Goal: Use online tool/utility: Utilize a website feature to perform a specific function

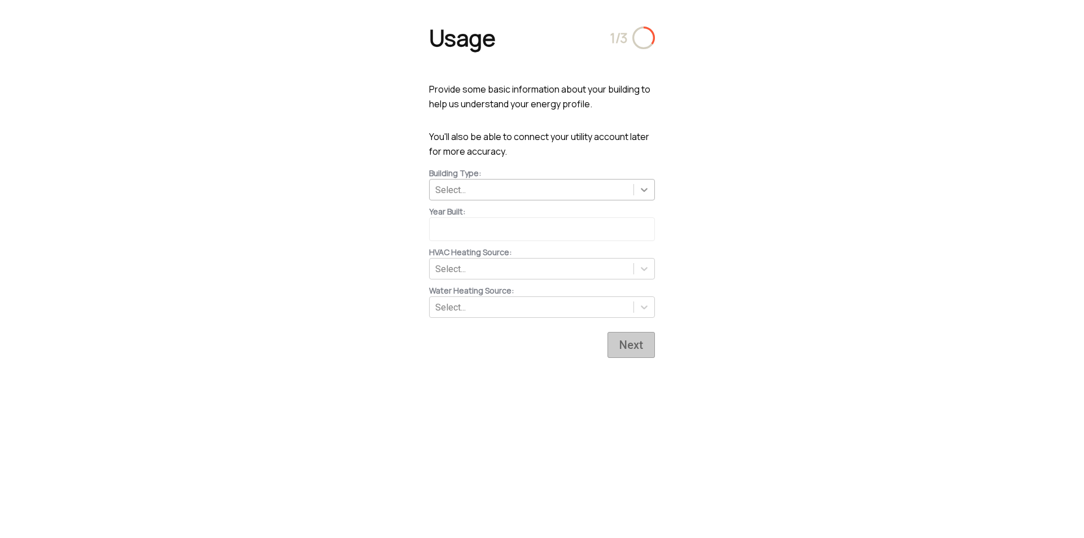
click at [645, 185] on icon at bounding box center [643, 189] width 11 height 11
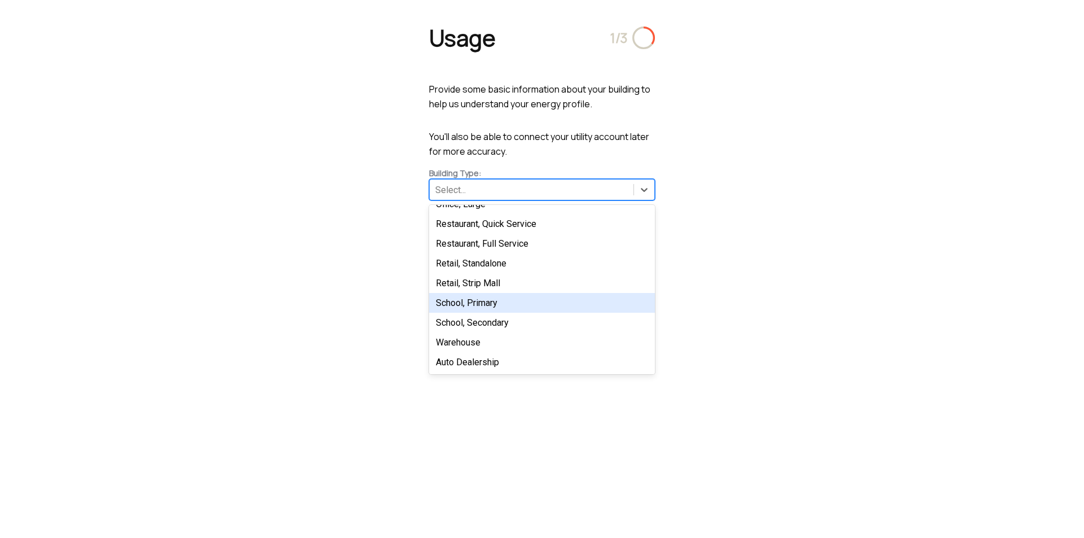
scroll to position [134, 0]
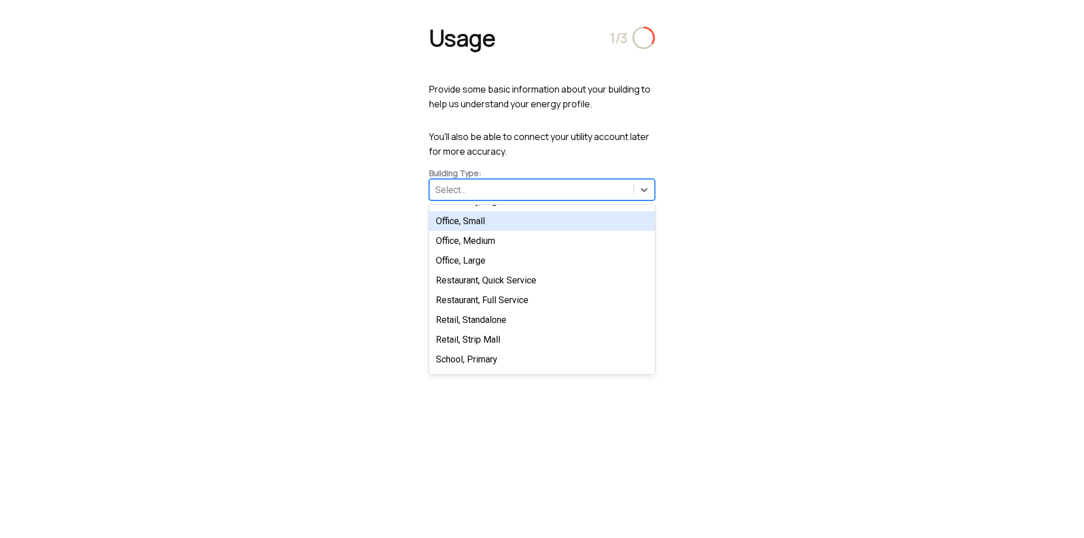
click at [483, 225] on div "Office, Small" at bounding box center [542, 221] width 226 height 20
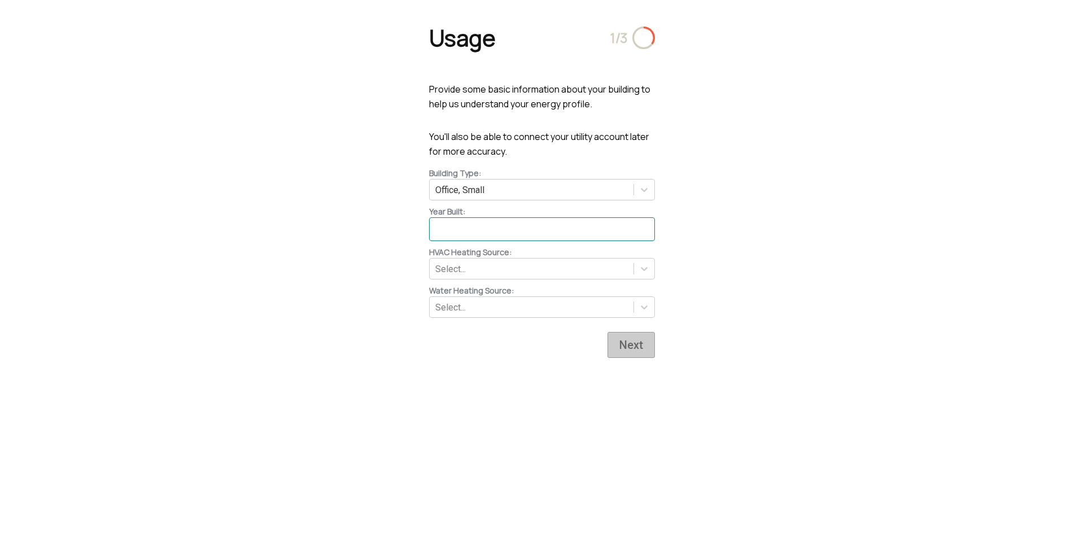
click at [555, 226] on input at bounding box center [542, 229] width 226 height 24
type input "1995"
click at [642, 268] on icon at bounding box center [643, 268] width 11 height 11
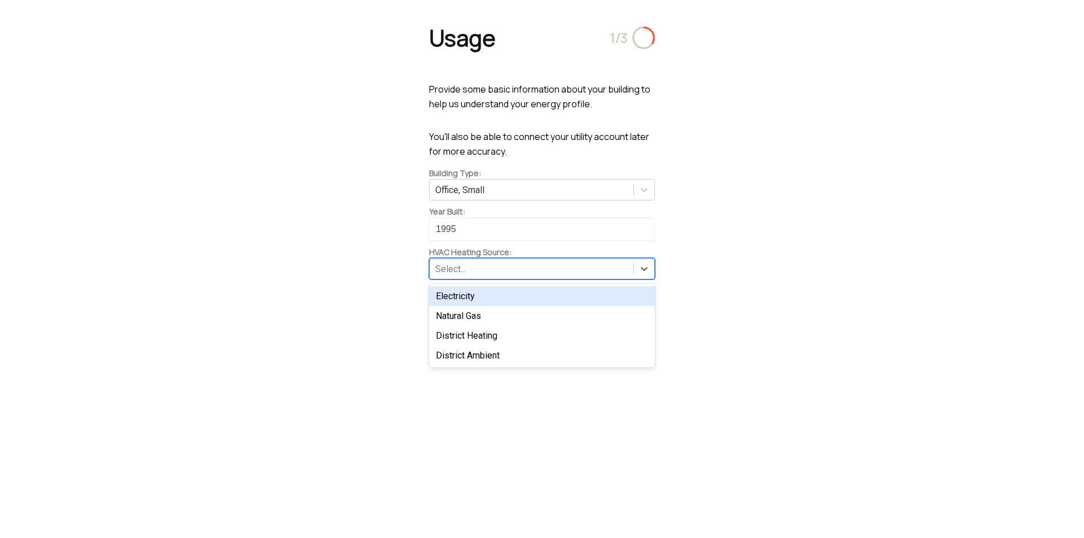
click at [473, 297] on div "Electricity" at bounding box center [542, 296] width 226 height 20
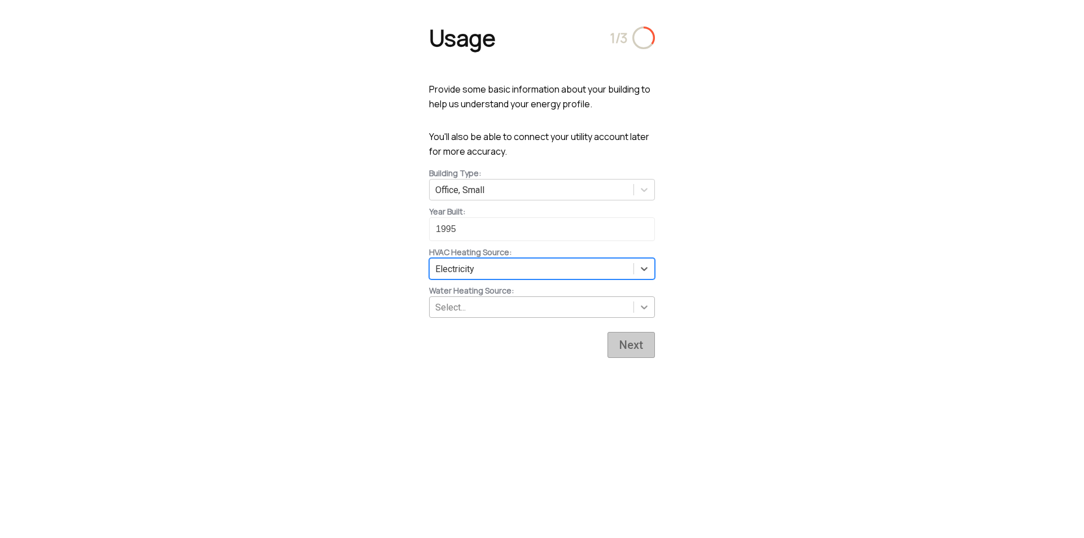
click at [639, 303] on icon at bounding box center [643, 306] width 11 height 11
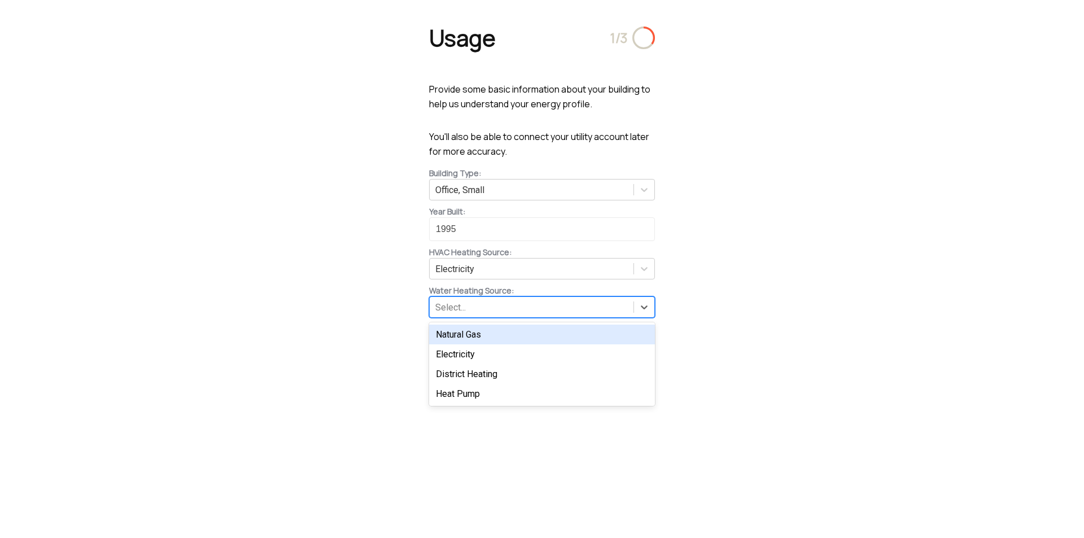
drag, startPoint x: 458, startPoint y: 336, endPoint x: 499, endPoint y: 336, distance: 40.6
click at [460, 335] on div "Natural Gas" at bounding box center [542, 335] width 226 height 20
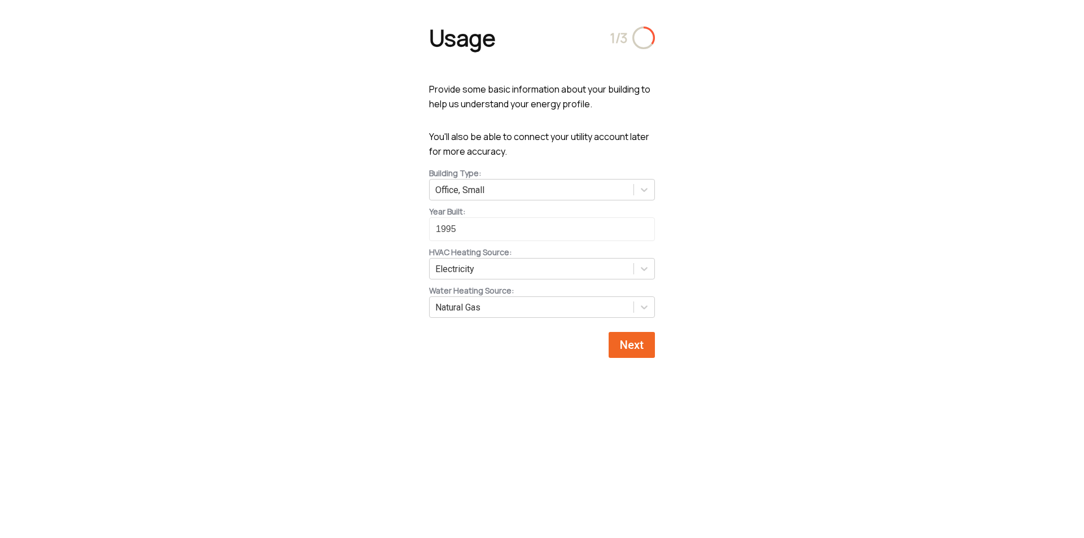
click at [630, 340] on span "Next" at bounding box center [631, 345] width 29 height 14
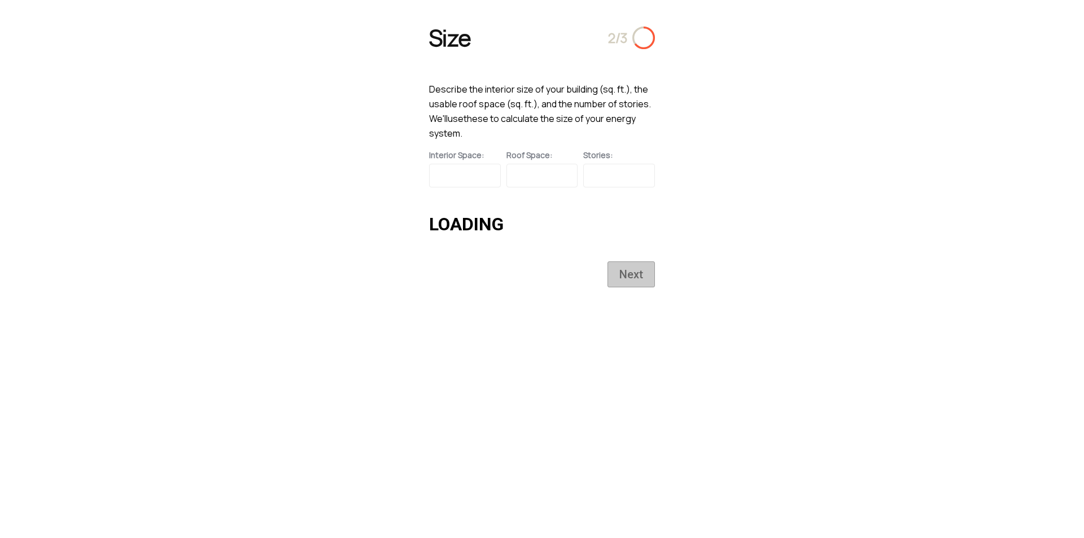
type input "7780.584685075488"
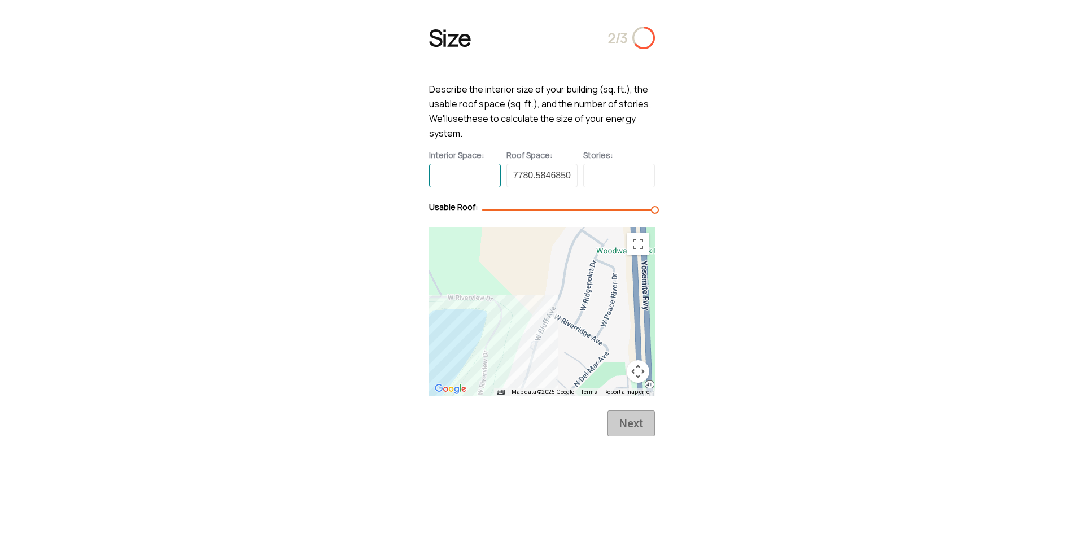
click at [469, 173] on input at bounding box center [465, 176] width 72 height 24
type input "20000"
click at [616, 176] on input at bounding box center [619, 176] width 72 height 24
type input "1"
click at [628, 419] on span "Next" at bounding box center [631, 424] width 29 height 14
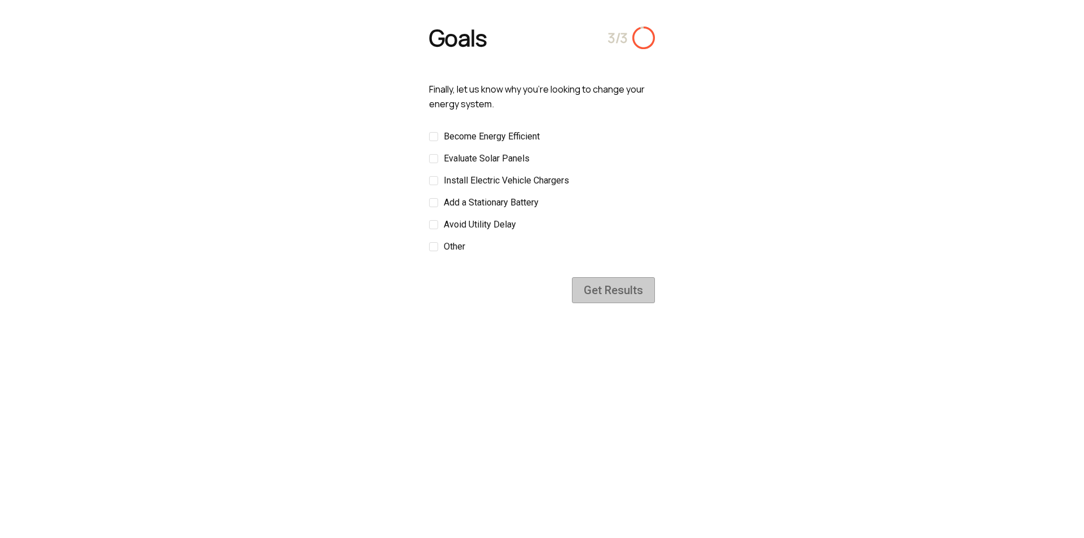
click at [431, 136] on div at bounding box center [433, 136] width 9 height 9
click at [540, 137] on input "Become Energy Efficient" at bounding box center [540, 137] width 0 height 0
click at [434, 157] on div at bounding box center [433, 158] width 9 height 9
click at [530, 159] on input "Evaluate Solar Panels" at bounding box center [530, 159] width 0 height 0
drag, startPoint x: 434, startPoint y: 178, endPoint x: 427, endPoint y: 199, distance: 22.0
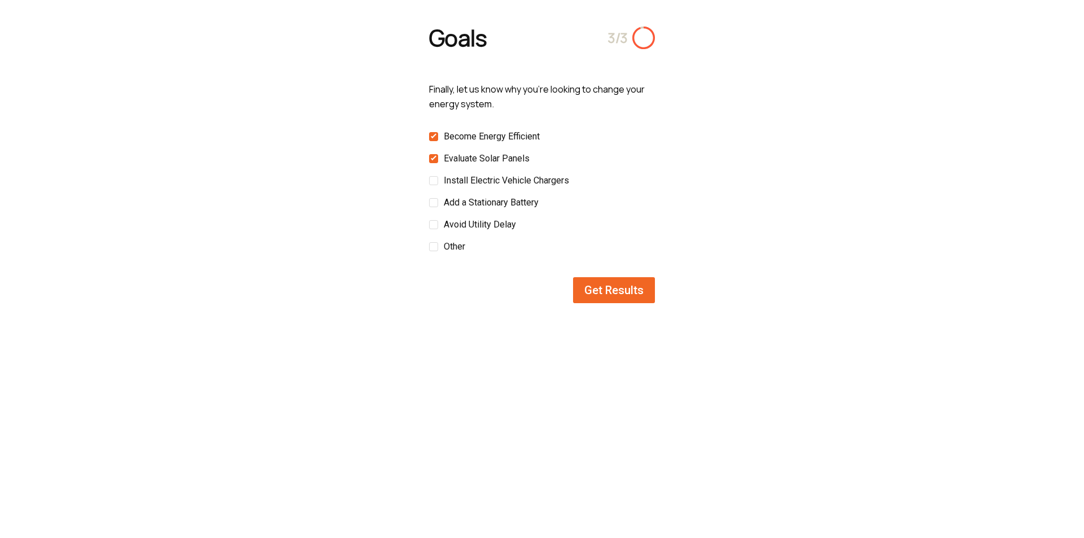
click at [433, 181] on div at bounding box center [433, 180] width 9 height 9
click at [569, 181] on input "Install Electric Vehicle Chargers" at bounding box center [569, 181] width 0 height 0
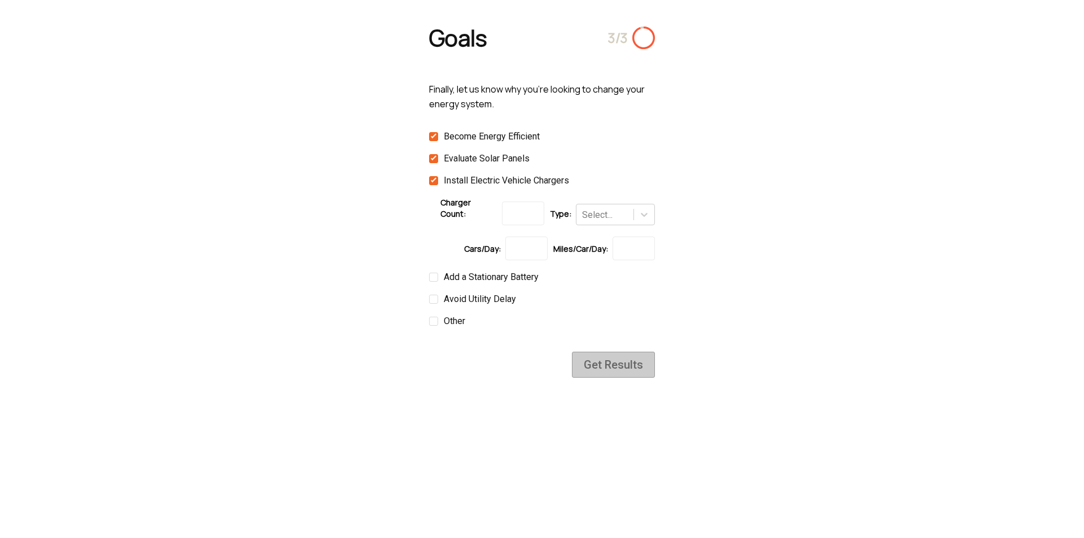
click at [432, 178] on div at bounding box center [433, 180] width 9 height 9
click at [569, 181] on input "Install Electric Vehicle Chargers" at bounding box center [569, 181] width 0 height 0
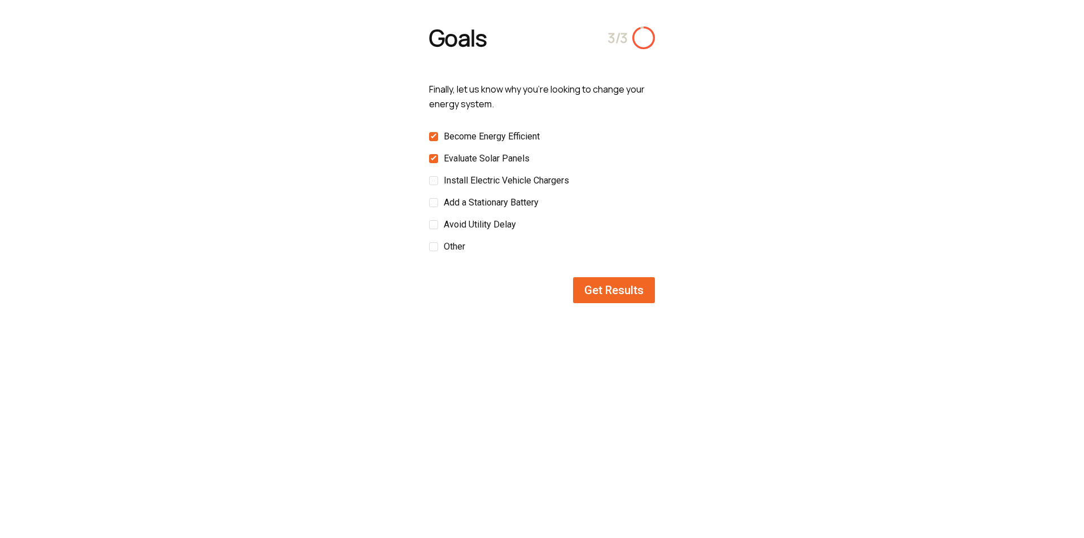
click at [436, 203] on div at bounding box center [433, 202] width 9 height 9
click at [539, 203] on input "Add a Stationary Battery" at bounding box center [539, 203] width 0 height 0
click at [612, 286] on span "Get Results" at bounding box center [613, 290] width 65 height 14
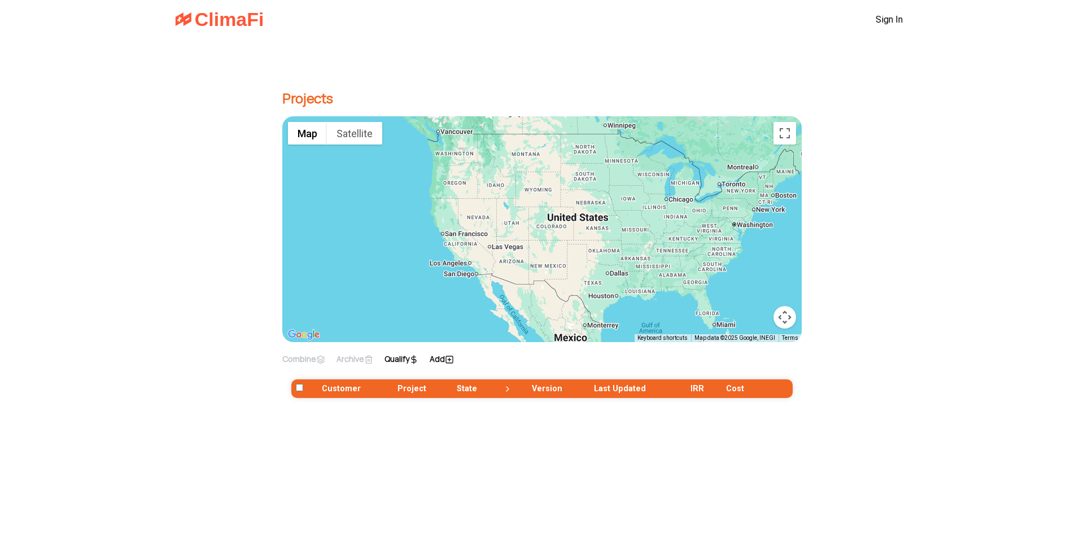
drag, startPoint x: 414, startPoint y: 255, endPoint x: 471, endPoint y: 226, distance: 64.1
click at [471, 226] on div at bounding box center [541, 229] width 519 height 226
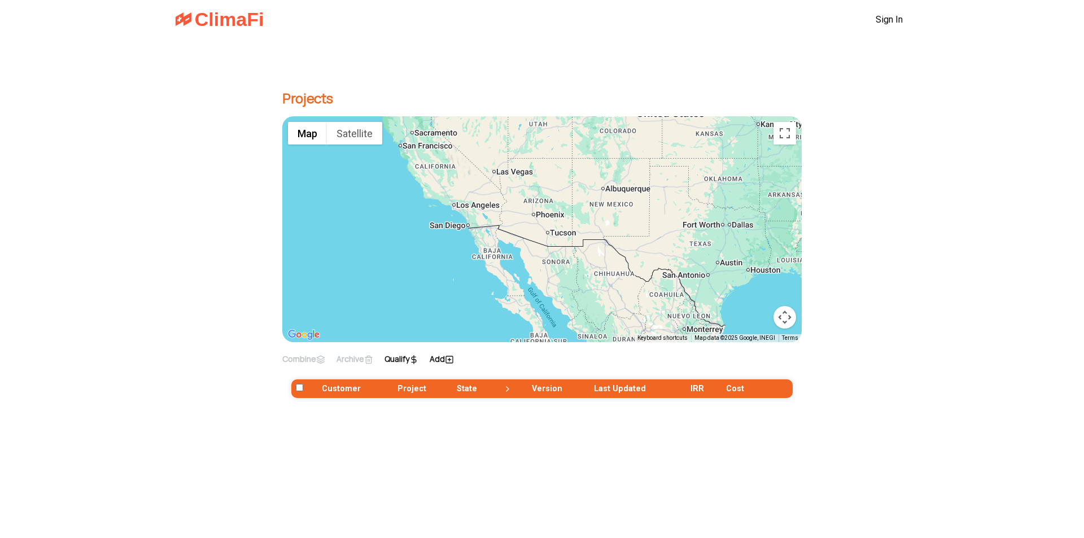
drag, startPoint x: 536, startPoint y: 228, endPoint x: 586, endPoint y: 306, distance: 92.4
click at [585, 301] on div at bounding box center [541, 229] width 519 height 226
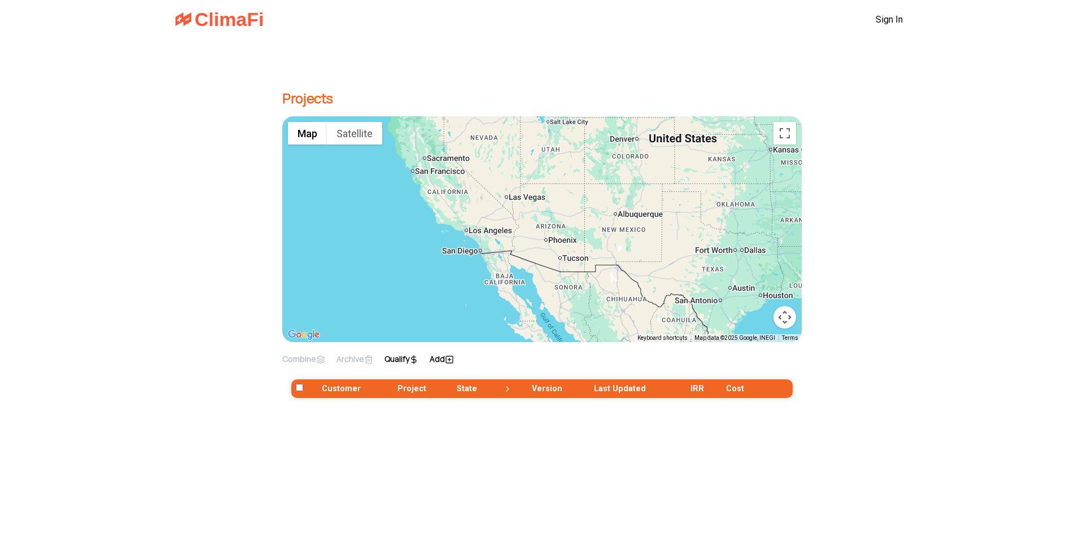
click at [620, 387] on th "Last Updated" at bounding box center [637, 388] width 96 height 19
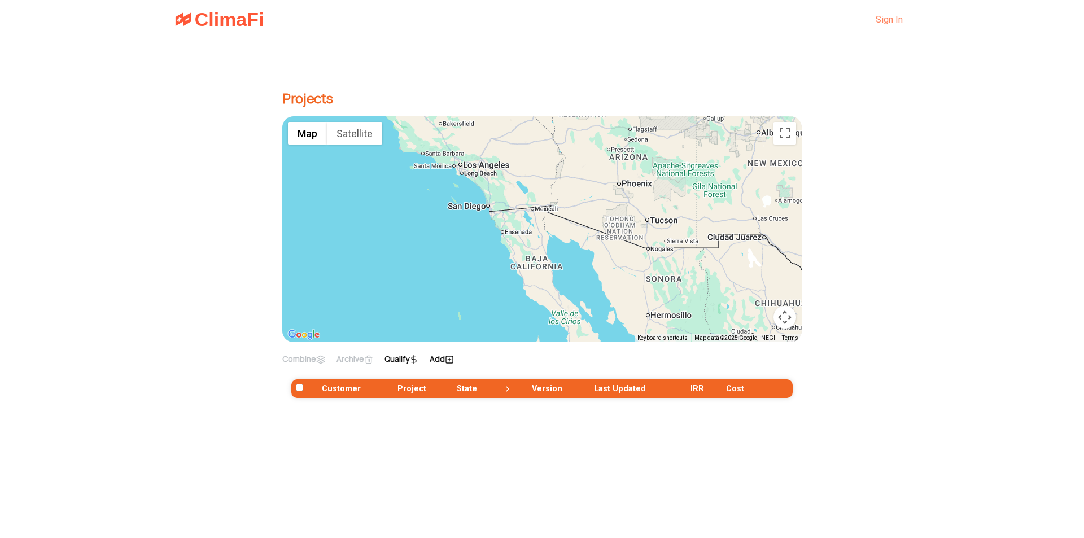
click at [887, 16] on link "Sign In" at bounding box center [889, 19] width 27 height 11
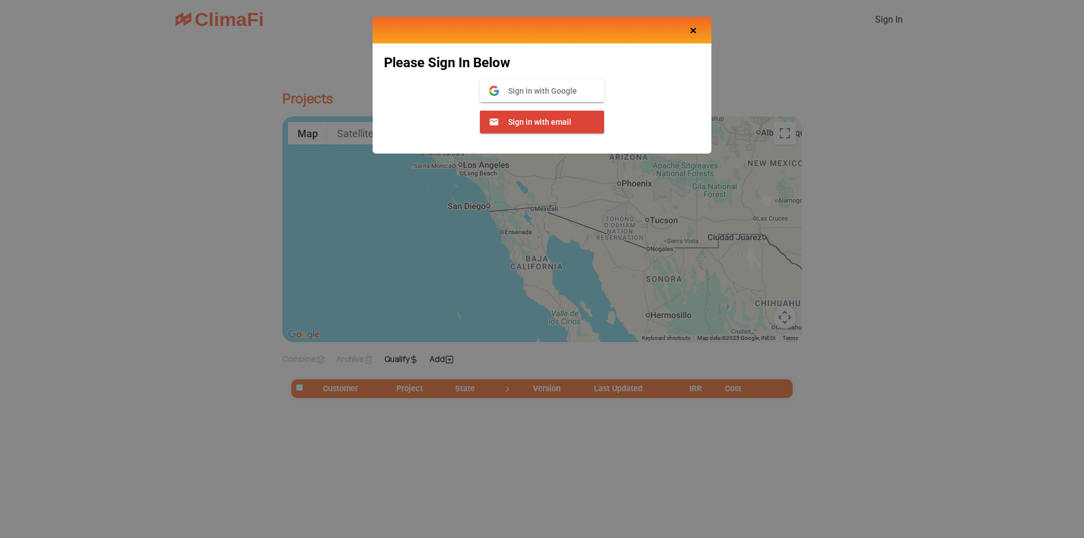
click at [694, 29] on span "Close" at bounding box center [693, 30] width 7 height 13
